Goal: Task Accomplishment & Management: Manage account settings

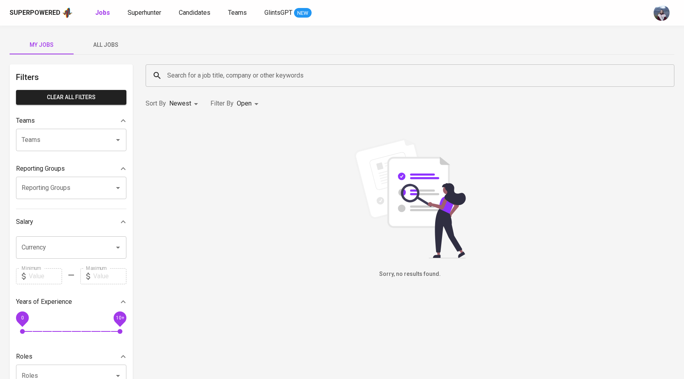
click at [139, 13] on span "Superhunter" at bounding box center [145, 13] width 34 height 8
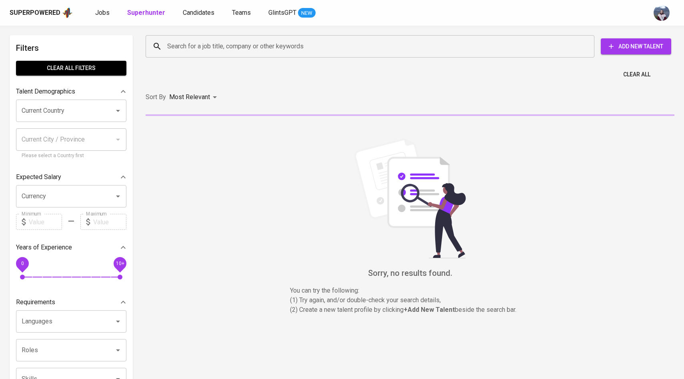
click at [195, 61] on div "Search for a job title, company or other keywords Search for a job title, compa…" at bounding box center [408, 46] width 538 height 35
click at [195, 54] on input "Search for a job title, company or other keywords" at bounding box center [371, 46] width 413 height 15
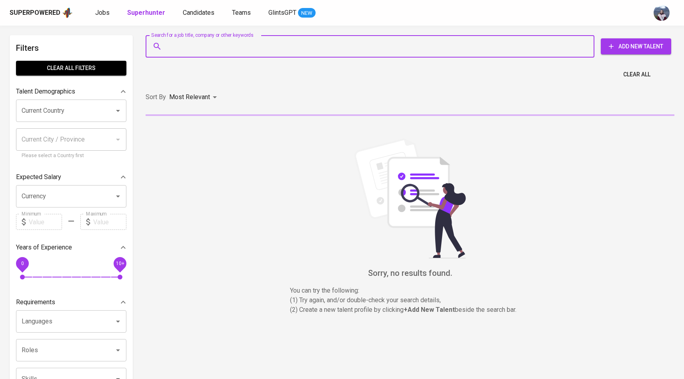
paste input "| [EMAIL_ADDRESS][DOMAIN_NAME]"
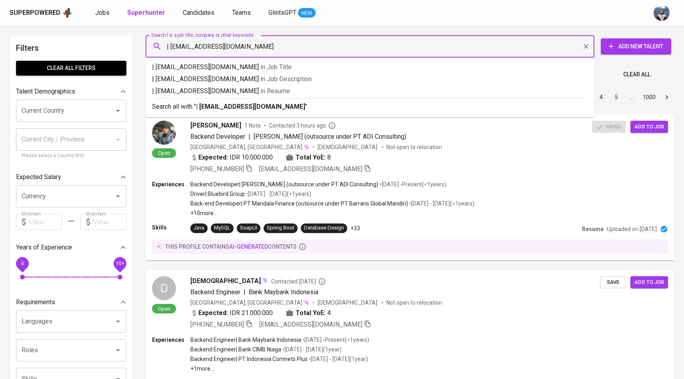
click at [168, 44] on input "| [EMAIL_ADDRESS][DOMAIN_NAME]" at bounding box center [371, 46] width 413 height 15
type input "[EMAIL_ADDRESS][DOMAIN_NAME]"
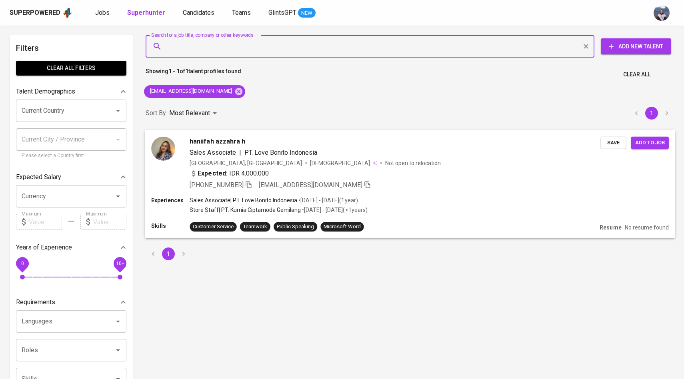
click at [171, 150] on img at bounding box center [163, 148] width 24 height 24
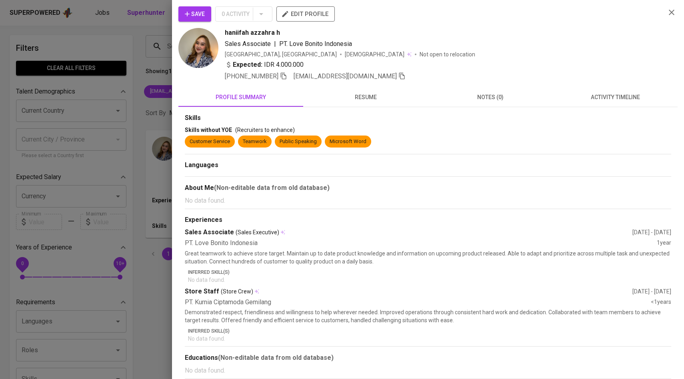
click at [631, 95] on span "activity timeline" at bounding box center [614, 97] width 115 height 10
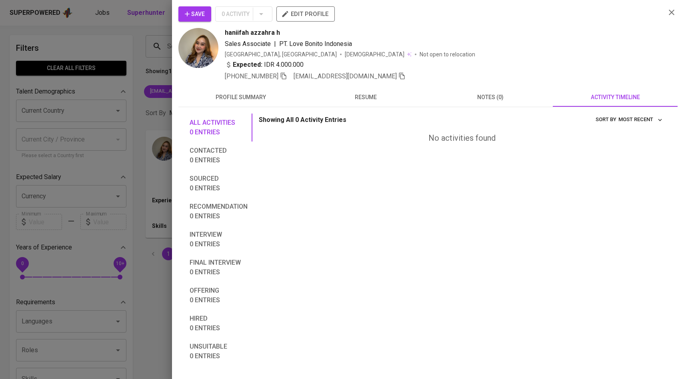
click at [195, 10] on span "Save" at bounding box center [195, 14] width 20 height 10
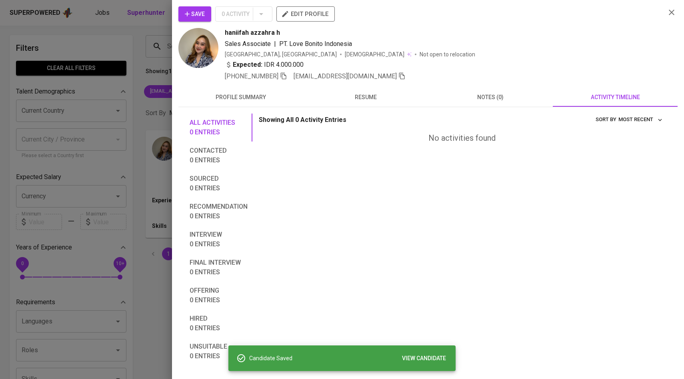
click at [129, 73] on div at bounding box center [342, 189] width 684 height 379
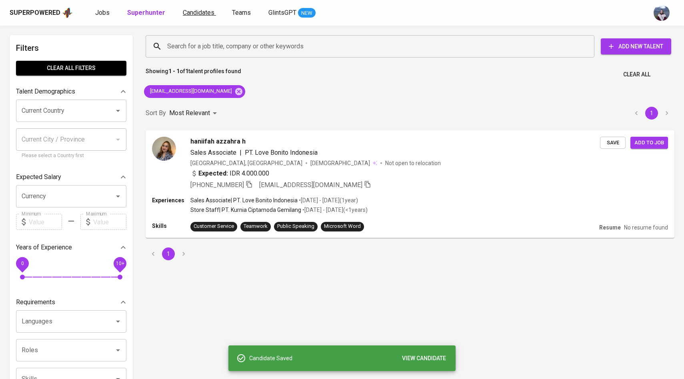
click at [197, 15] on span "Candidates" at bounding box center [199, 13] width 32 height 8
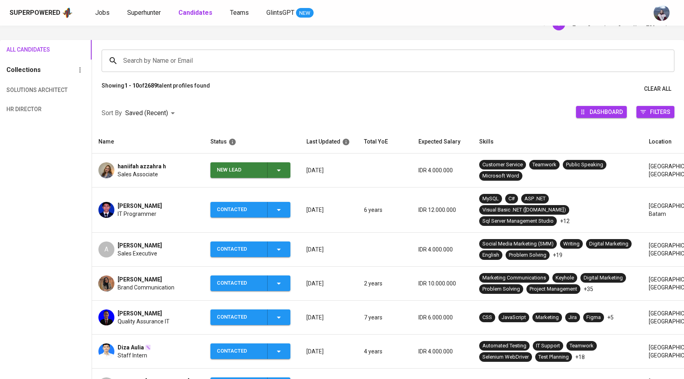
scroll to position [44, 0]
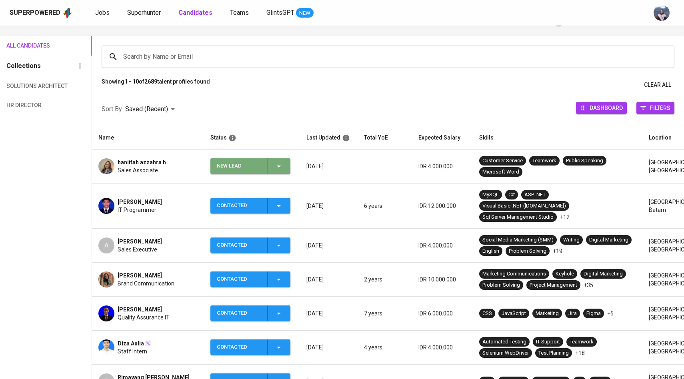
click at [275, 168] on icon "button" at bounding box center [279, 167] width 10 height 10
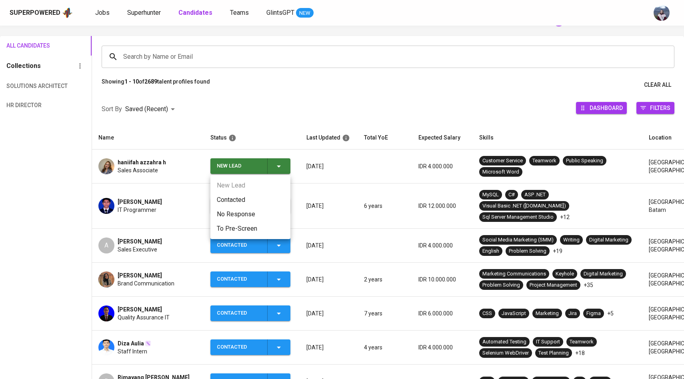
click at [239, 199] on li "Contacted" at bounding box center [250, 200] width 80 height 14
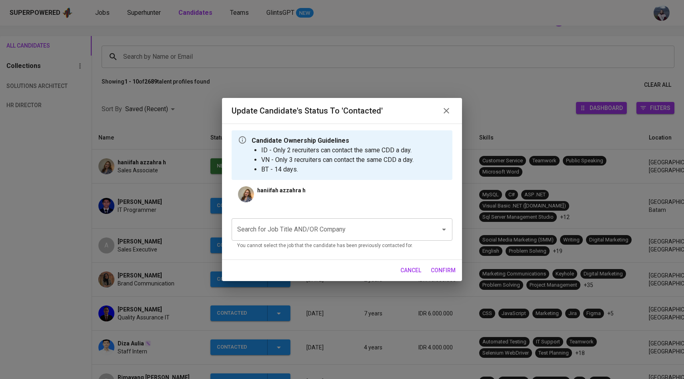
click at [277, 229] on input "Search for Job Title AND/OR Company" at bounding box center [330, 229] width 191 height 15
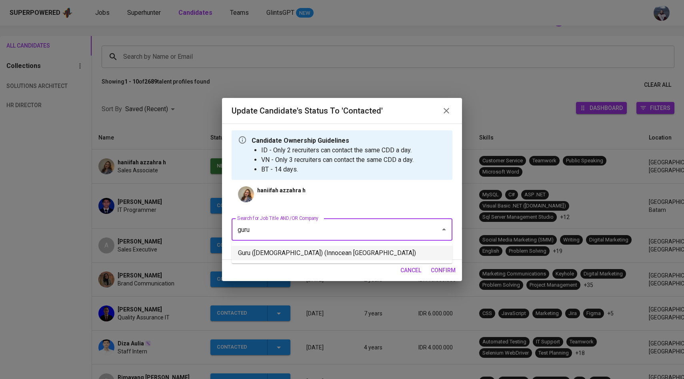
click at [287, 248] on li "Guru ([DEMOGRAPHIC_DATA]) (Innocean [GEOGRAPHIC_DATA])" at bounding box center [341, 253] width 221 height 14
type input "guru"
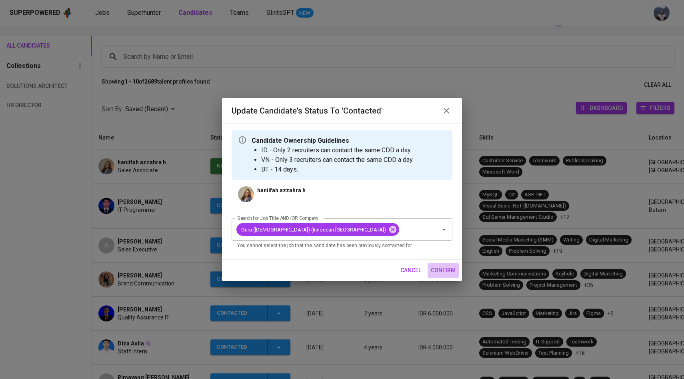
click at [434, 271] on span "confirm" at bounding box center [443, 270] width 25 height 10
